Goal: Task Accomplishment & Management: Complete application form

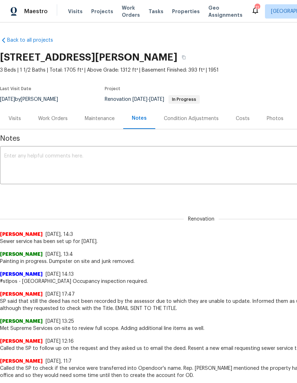
click at [74, 11] on span "Visits" at bounding box center [75, 11] width 15 height 7
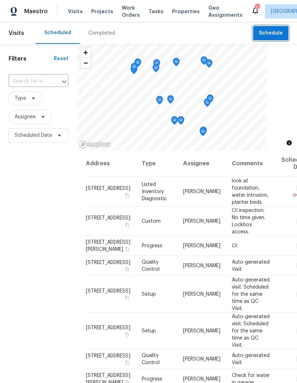
click at [286, 31] on button "Schedule" at bounding box center [270, 33] width 35 height 15
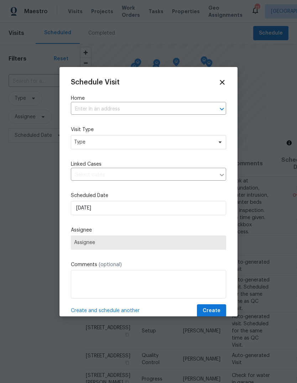
click at [173, 109] on input "text" at bounding box center [138, 109] width 135 height 11
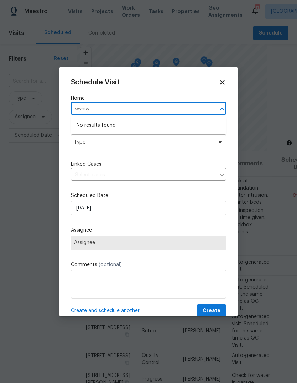
type input "wyns"
click at [160, 126] on li "[STREET_ADDRESS]" at bounding box center [148, 126] width 155 height 12
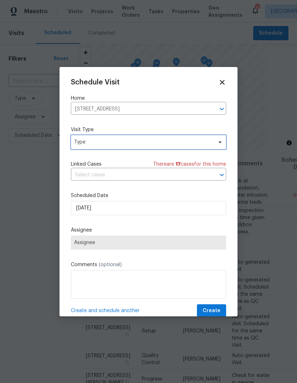
click at [173, 144] on span "Type" at bounding box center [143, 142] width 139 height 7
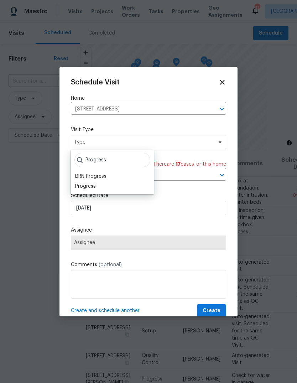
type input "Progress"
click at [116, 187] on div "Progress" at bounding box center [112, 186] width 79 height 10
click at [91, 188] on div "Progress" at bounding box center [85, 186] width 21 height 7
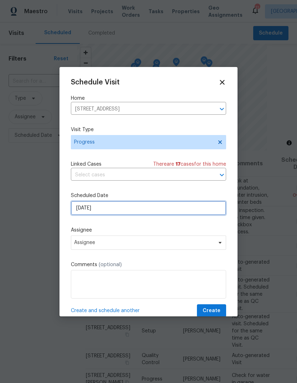
click at [144, 210] on input "[DATE]" at bounding box center [148, 208] width 155 height 14
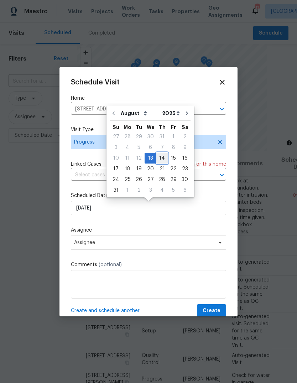
click at [160, 157] on div "14" at bounding box center [162, 158] width 11 height 10
type input "[DATE]"
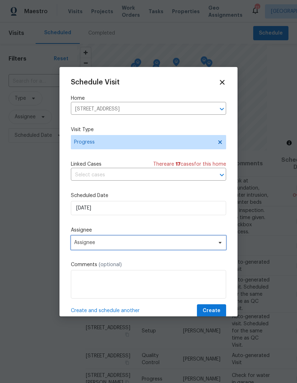
click at [151, 246] on span "Assignee" at bounding box center [144, 243] width 140 height 6
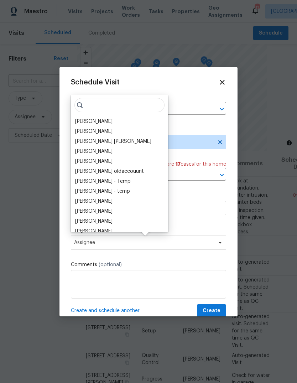
click at [125, 119] on div "[PERSON_NAME]" at bounding box center [119, 122] width 93 height 10
click at [117, 120] on div "[PERSON_NAME]" at bounding box center [119, 122] width 93 height 10
click at [93, 121] on div "[PERSON_NAME]" at bounding box center [93, 121] width 37 height 7
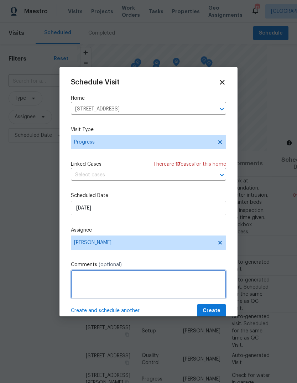
click at [110, 285] on textarea at bounding box center [148, 284] width 155 height 29
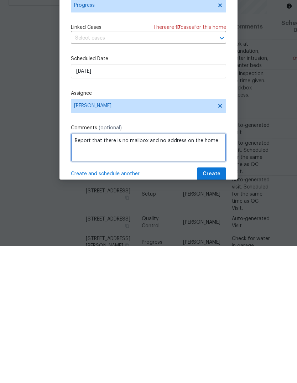
type textarea "Report that there is no mailbox and no address on the home"
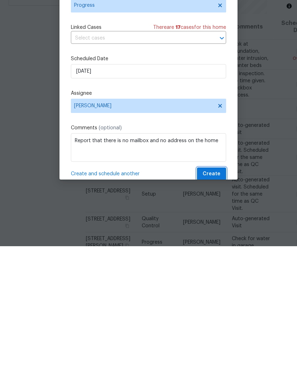
click at [216, 307] on span "Create" at bounding box center [212, 311] width 18 height 9
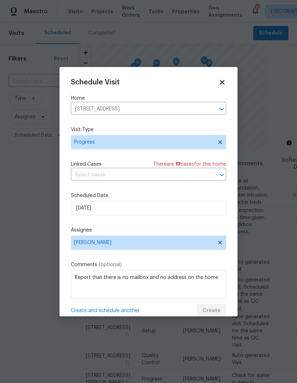
scroll to position [0, 0]
